Goal: Transaction & Acquisition: Purchase product/service

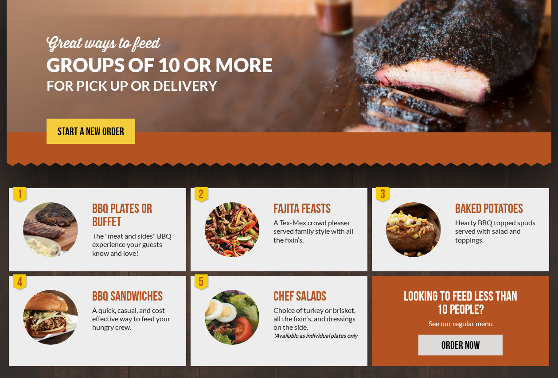
scroll to position [86, 0]
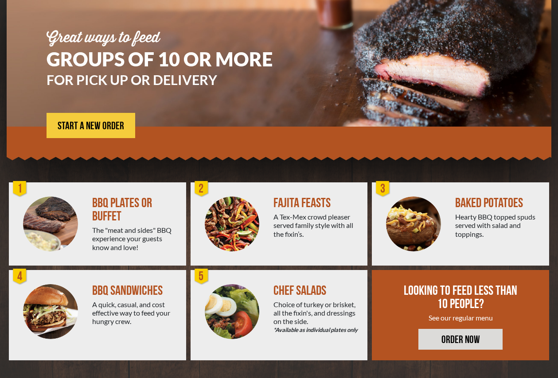
click at [242, 304] on img at bounding box center [232, 311] width 55 height 55
click at [316, 317] on div "Choice of turkey or brisket, all the fixin's, and dressings on the side. *Avail…" at bounding box center [316, 317] width 87 height 34
click at [231, 318] on img at bounding box center [232, 311] width 55 height 55
click at [247, 225] on img at bounding box center [232, 224] width 55 height 55
click at [463, 338] on link "ORDER NOW" at bounding box center [460, 339] width 84 height 21
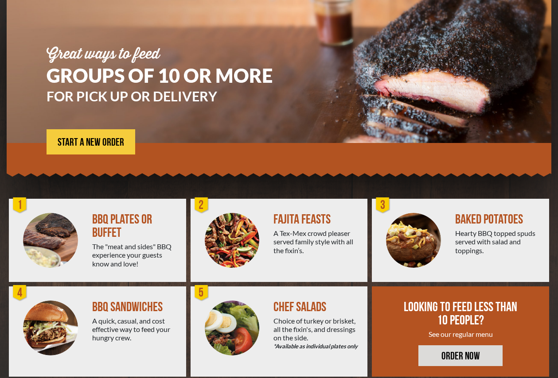
scroll to position [86, 0]
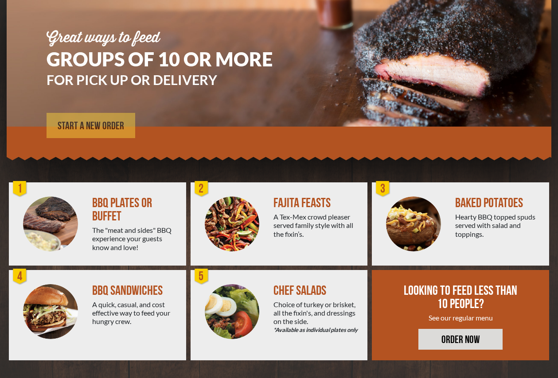
click at [91, 125] on span "START A NEW ORDER" at bounding box center [91, 126] width 66 height 11
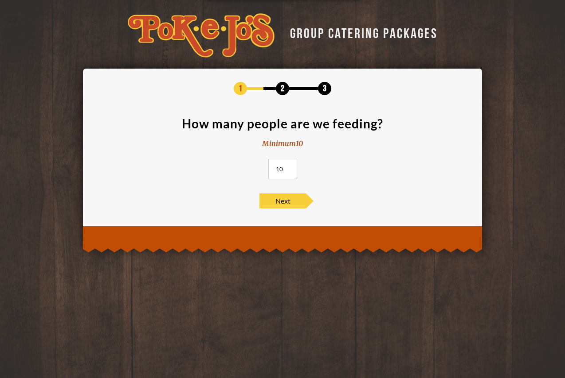
click at [293, 170] on input "10" at bounding box center [282, 169] width 29 height 20
click at [288, 166] on input "11" at bounding box center [282, 169] width 29 height 20
click at [288, 166] on input "12" at bounding box center [282, 169] width 29 height 20
click at [288, 166] on input "13" at bounding box center [282, 169] width 29 height 20
click at [288, 166] on input "14" at bounding box center [282, 169] width 29 height 20
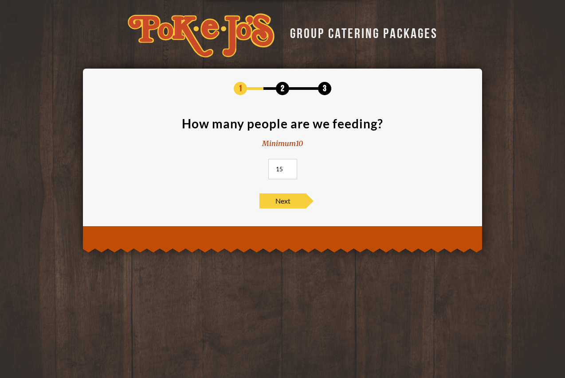
click at [288, 166] on input "15" at bounding box center [282, 169] width 29 height 20
click at [288, 166] on input "16" at bounding box center [282, 169] width 29 height 20
click at [288, 166] on input "17" at bounding box center [282, 169] width 29 height 20
click at [288, 166] on input "18" at bounding box center [282, 169] width 29 height 20
click at [288, 166] on input "19" at bounding box center [282, 169] width 29 height 20
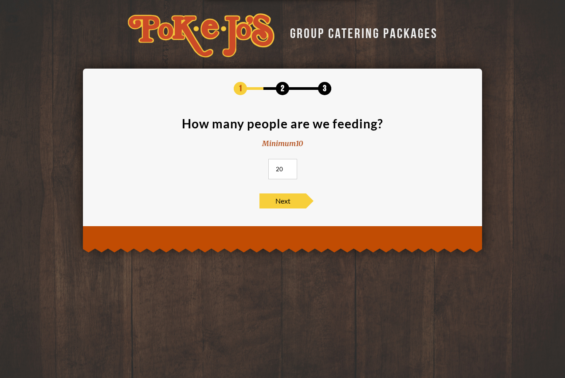
click at [288, 166] on input "20" at bounding box center [282, 169] width 29 height 20
click at [288, 166] on input "21" at bounding box center [282, 169] width 29 height 20
click at [288, 166] on input "22" at bounding box center [282, 169] width 29 height 20
click at [288, 166] on input "46" at bounding box center [282, 169] width 29 height 20
click at [288, 167] on input "47" at bounding box center [282, 169] width 29 height 20
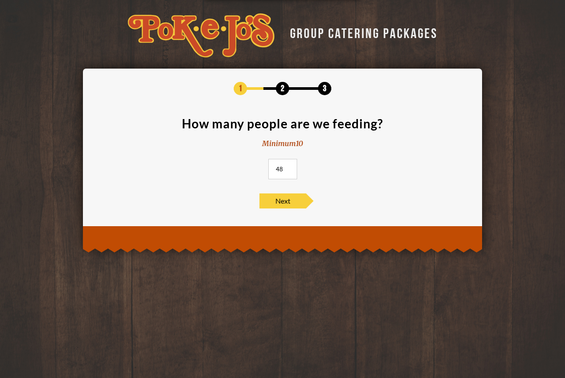
click at [288, 167] on input "48" at bounding box center [282, 169] width 29 height 20
type input "49"
click at [288, 167] on input "49" at bounding box center [282, 169] width 29 height 20
click at [281, 203] on span "Next" at bounding box center [282, 201] width 47 height 15
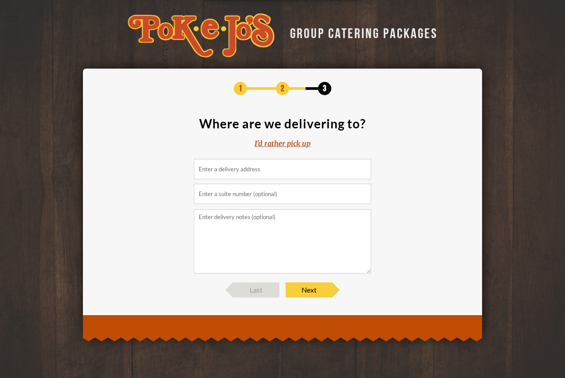
click at [253, 176] on input at bounding box center [282, 169] width 177 height 20
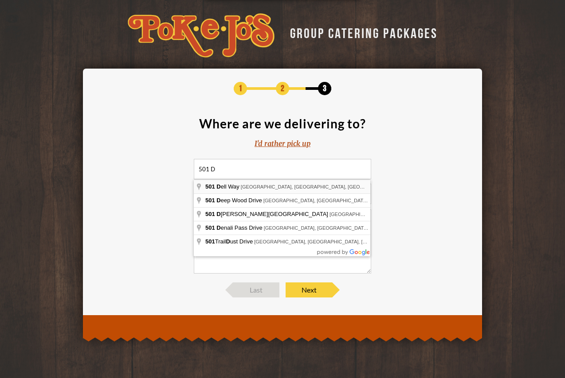
type input "501 Dell Way, Round Rock, TX, USA"
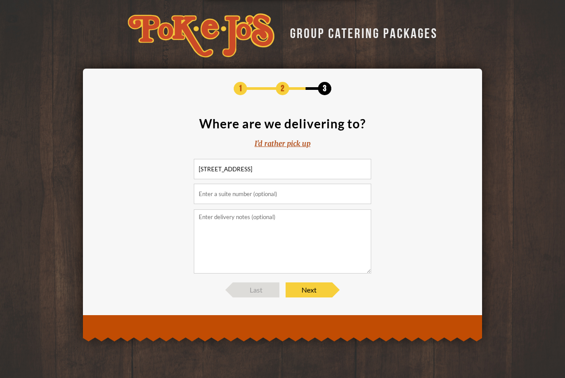
click at [250, 199] on input "text" at bounding box center [282, 194] width 177 height 20
type input "R"
type input "Building 1"
click at [246, 227] on textarea at bounding box center [282, 242] width 177 height 64
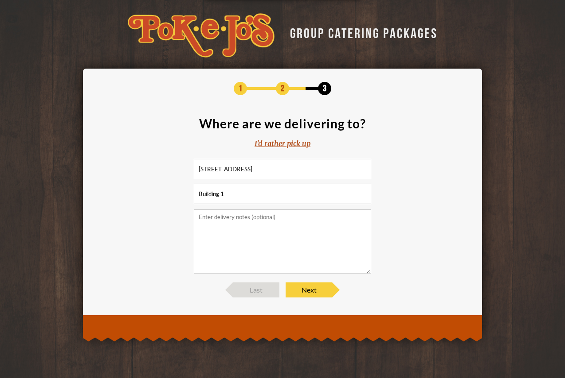
click at [241, 224] on textarea at bounding box center [282, 242] width 177 height 64
type textarea "C"
type textarea "L"
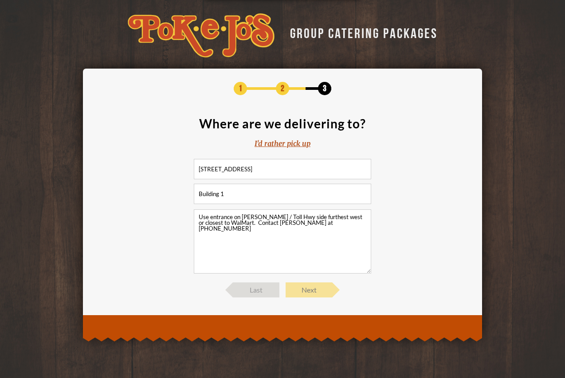
type textarea "Use entrance on Louis Henna / Toll Hwy side furthest west or closest to WalMart…"
click at [310, 290] on span "Next" at bounding box center [308, 290] width 47 height 15
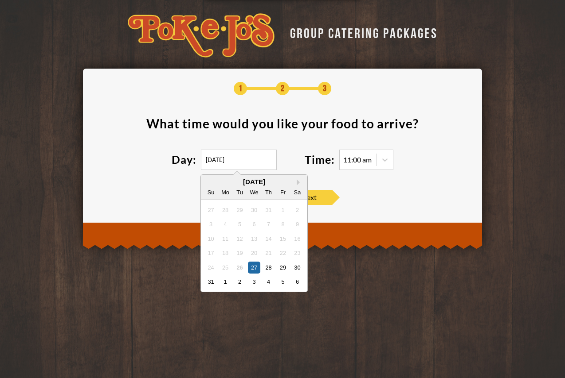
click at [249, 163] on input "08/27/2025" at bounding box center [239, 160] width 76 height 20
click at [257, 284] on div "3" at bounding box center [254, 282] width 12 height 12
type input "09/03/2025"
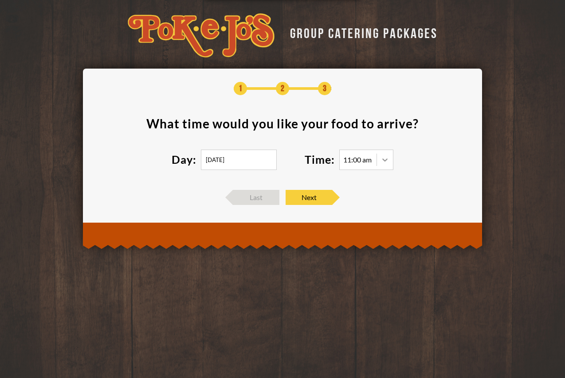
click at [387, 159] on icon at bounding box center [384, 160] width 5 height 3
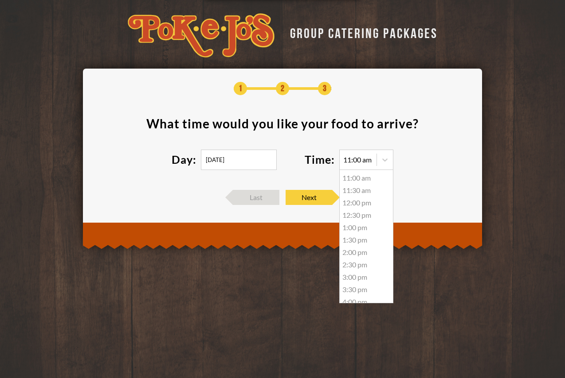
click at [371, 192] on div "11:30 am" at bounding box center [365, 190] width 53 height 12
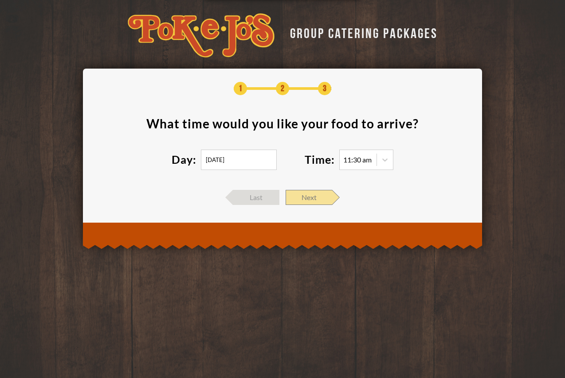
click at [316, 202] on span "Next" at bounding box center [308, 197] width 47 height 15
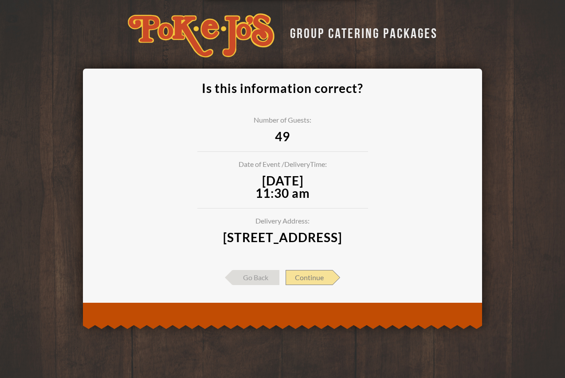
click at [312, 285] on span "Continue" at bounding box center [308, 277] width 47 height 15
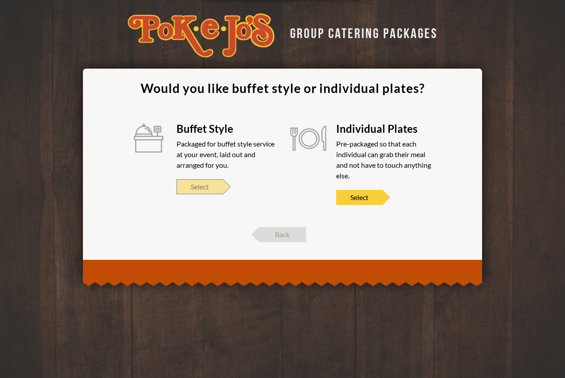
click at [213, 191] on span "Select" at bounding box center [199, 186] width 47 height 15
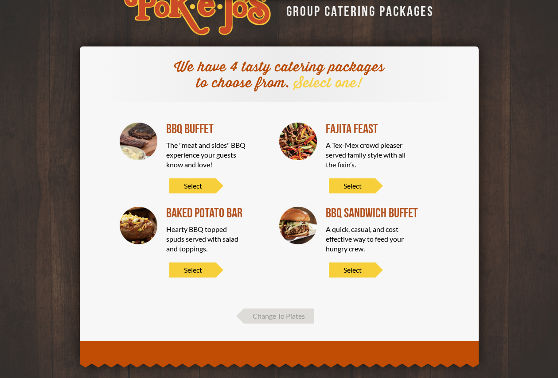
scroll to position [34, 0]
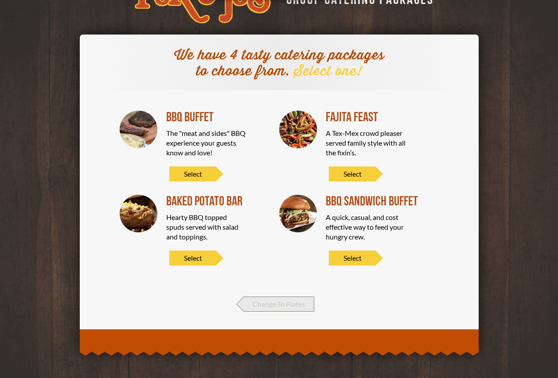
click at [251, 305] on span "Change To Plates" at bounding box center [279, 304] width 70 height 15
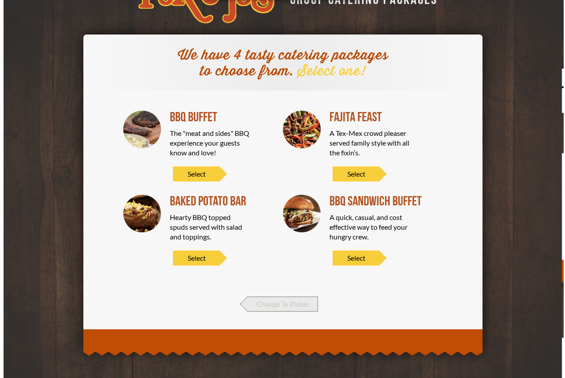
scroll to position [0, 0]
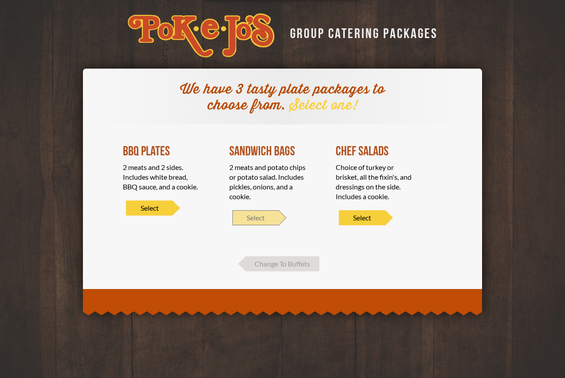
click at [269, 215] on span "Select" at bounding box center [255, 217] width 47 height 15
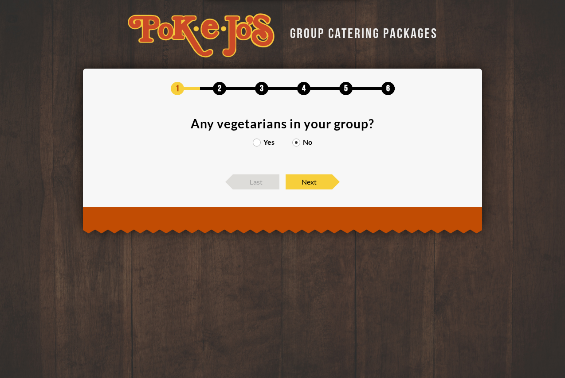
click at [256, 143] on label "Yes" at bounding box center [264, 142] width 22 height 7
click at [0, 0] on input "Yes" at bounding box center [0, 0] width 0 height 0
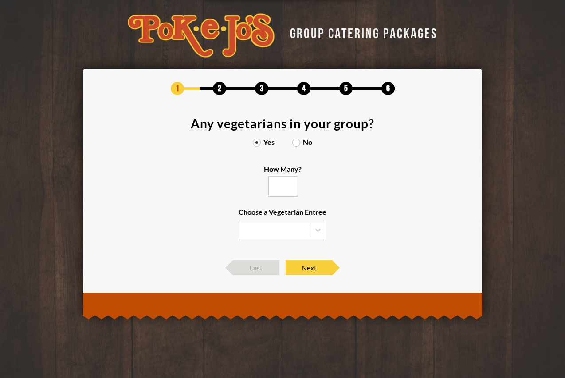
click at [278, 183] on input "How Many?" at bounding box center [282, 186] width 29 height 20
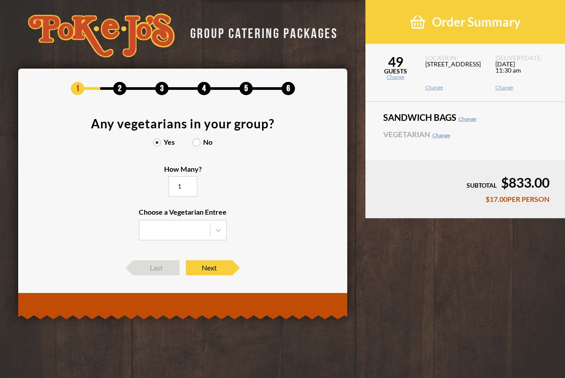
click at [197, 184] on input "1" at bounding box center [182, 186] width 29 height 20
click at [190, 184] on input "2" at bounding box center [182, 186] width 29 height 20
click at [190, 184] on input "3" at bounding box center [182, 186] width 29 height 20
click at [189, 184] on input "5" at bounding box center [182, 186] width 29 height 20
click at [189, 184] on input "6" at bounding box center [182, 186] width 29 height 20
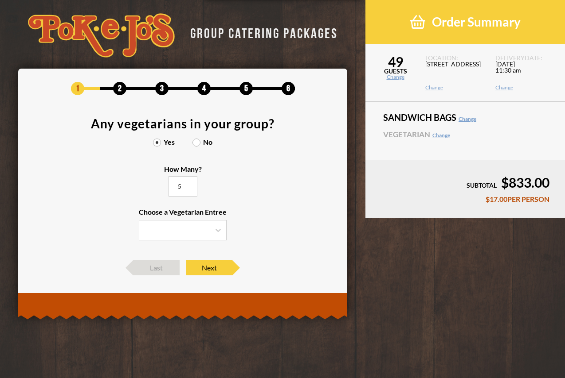
click at [189, 189] on input "5" at bounding box center [182, 186] width 29 height 20
click at [189, 189] on input "4" at bounding box center [182, 186] width 29 height 20
type input "3"
click at [189, 189] on input "3" at bounding box center [182, 186] width 29 height 20
click at [210, 236] on div at bounding box center [218, 230] width 16 height 16
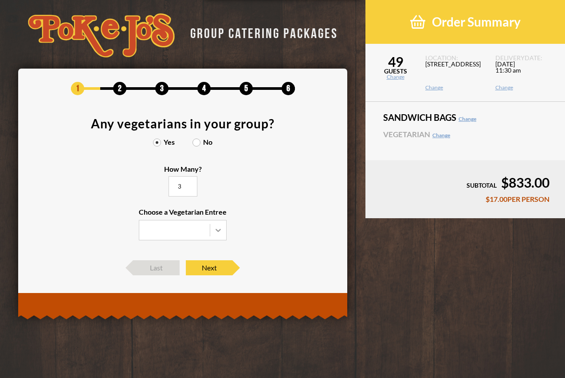
click at [0, 0] on input "Choose a Vegetarian Entree" at bounding box center [0, 0] width 0 height 0
click at [189, 276] on div "Entrée Salad" at bounding box center [182, 273] width 87 height 12
click at [0, 0] on input "Choose a Vegetarian Entree Veggie Skewers Baked Potato Entrée Salad" at bounding box center [0, 0] width 0 height 0
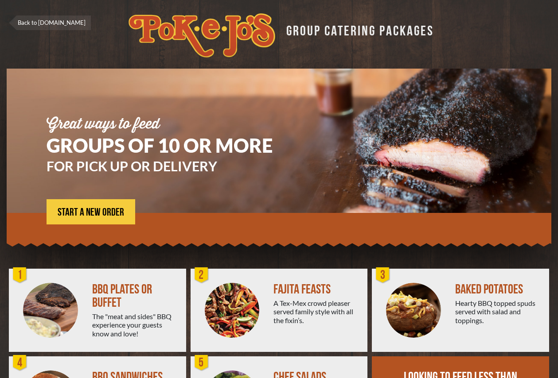
scroll to position [86, 0]
